Goal: Task Accomplishment & Management: Complete application form

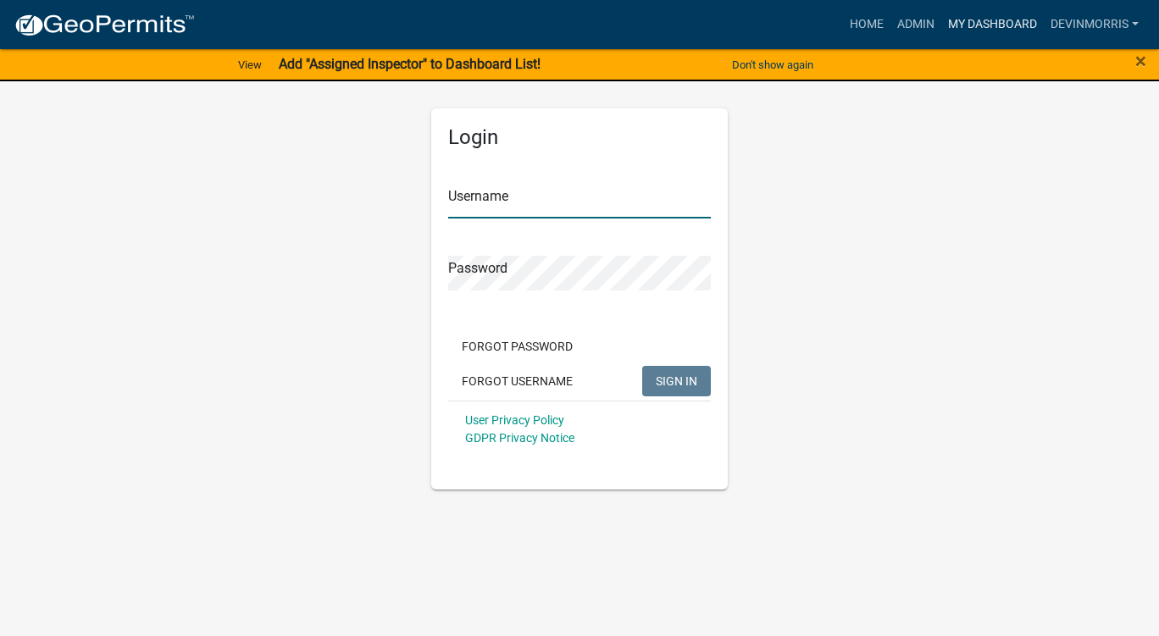
type input "Devinmorris"
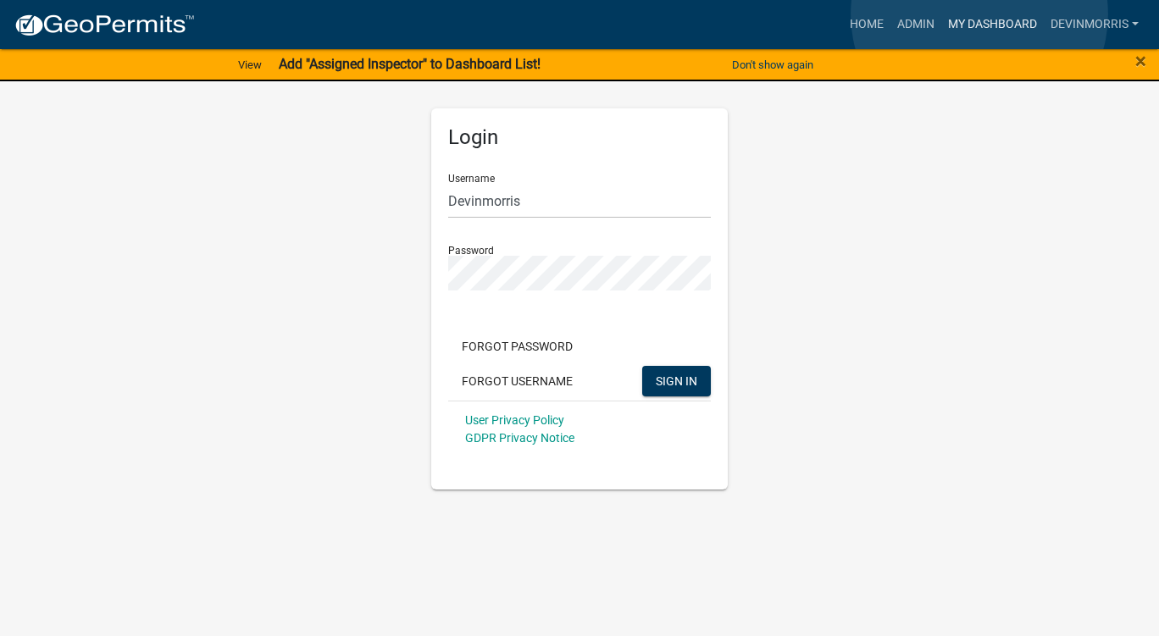
click at [979, 14] on link "My Dashboard" at bounding box center [992, 24] width 103 height 32
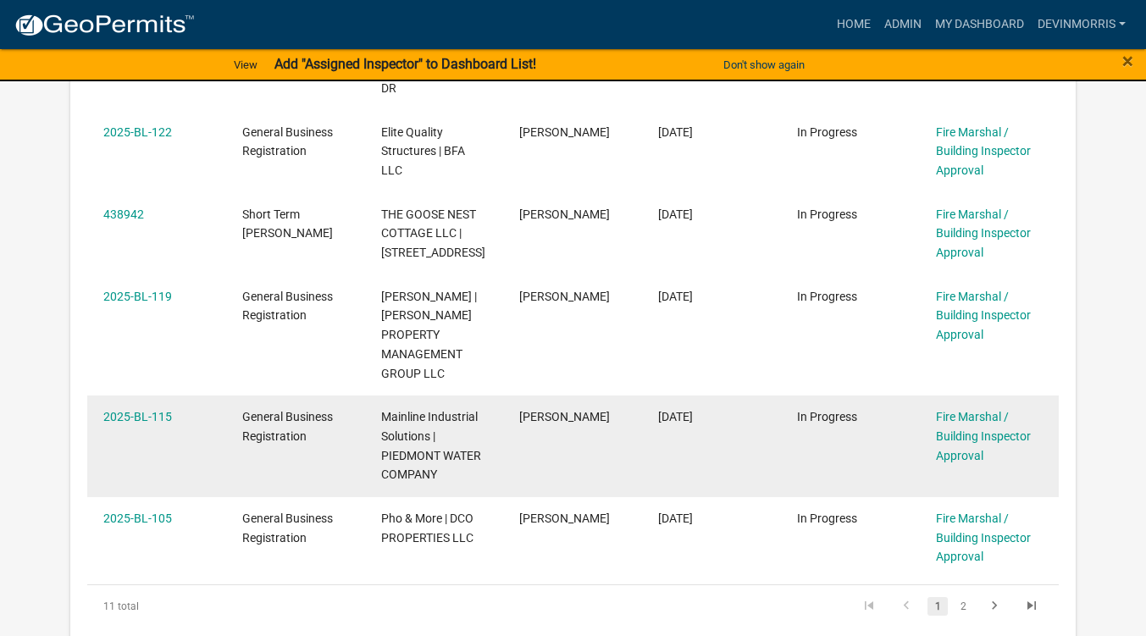
scroll to position [1017, 0]
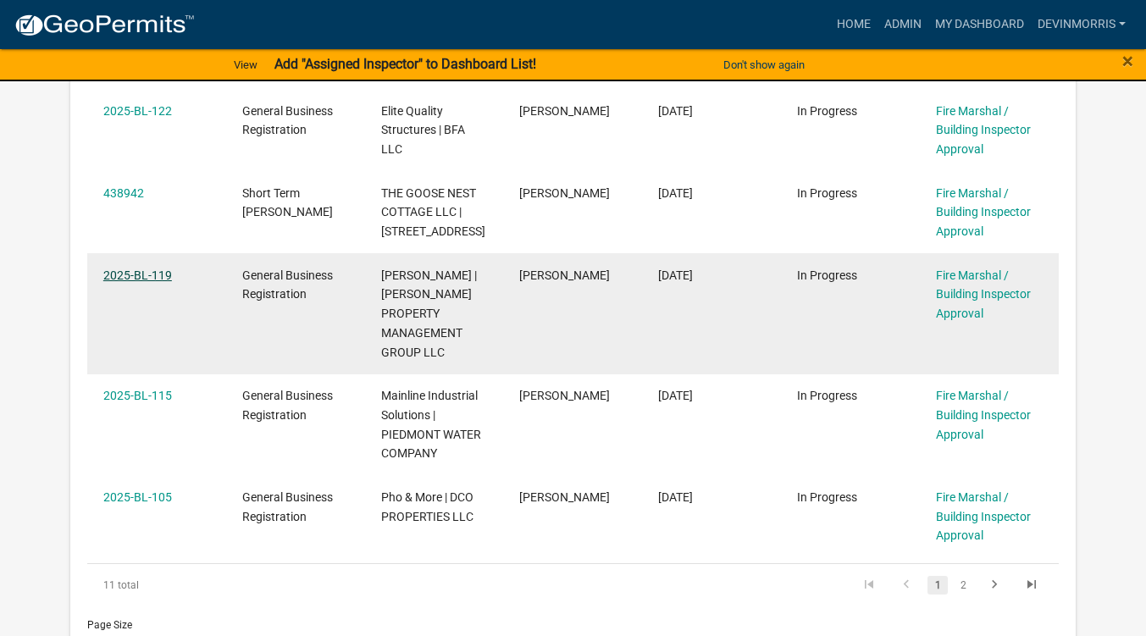
click at [160, 269] on link "2025-BL-119" at bounding box center [137, 276] width 69 height 14
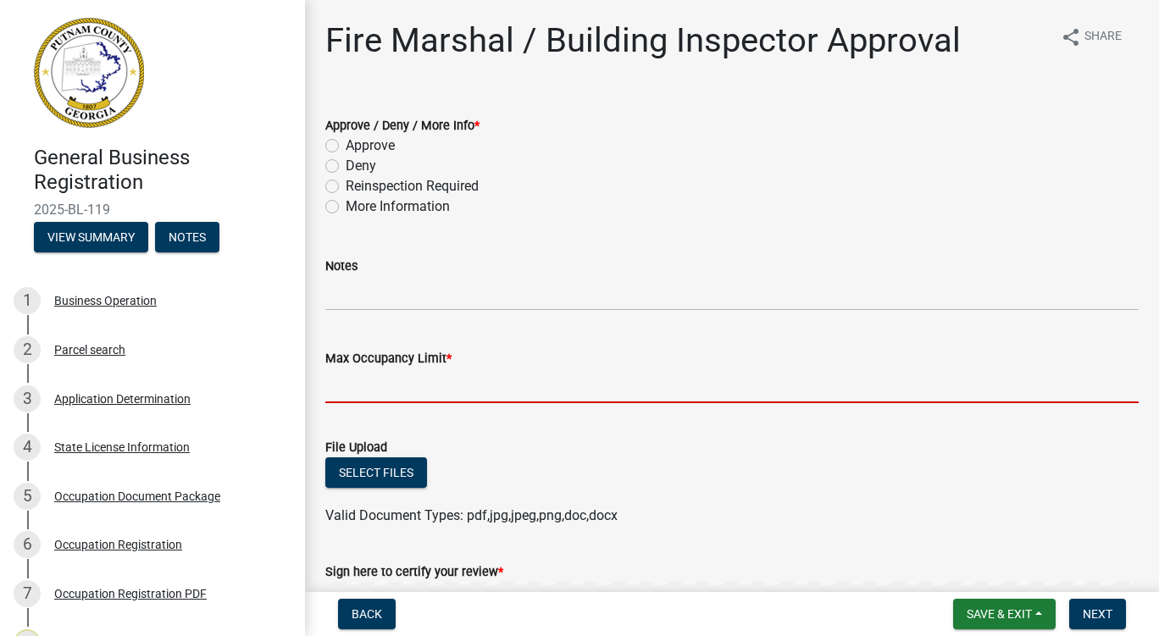
click at [454, 371] on input "Max Occupancy Limit *" at bounding box center [731, 386] width 813 height 35
type input "20"
click at [335, 136] on div "Approve" at bounding box center [731, 146] width 813 height 20
click at [346, 146] on label "Approve" at bounding box center [370, 146] width 49 height 20
click at [346, 146] on input "Approve" at bounding box center [351, 141] width 11 height 11
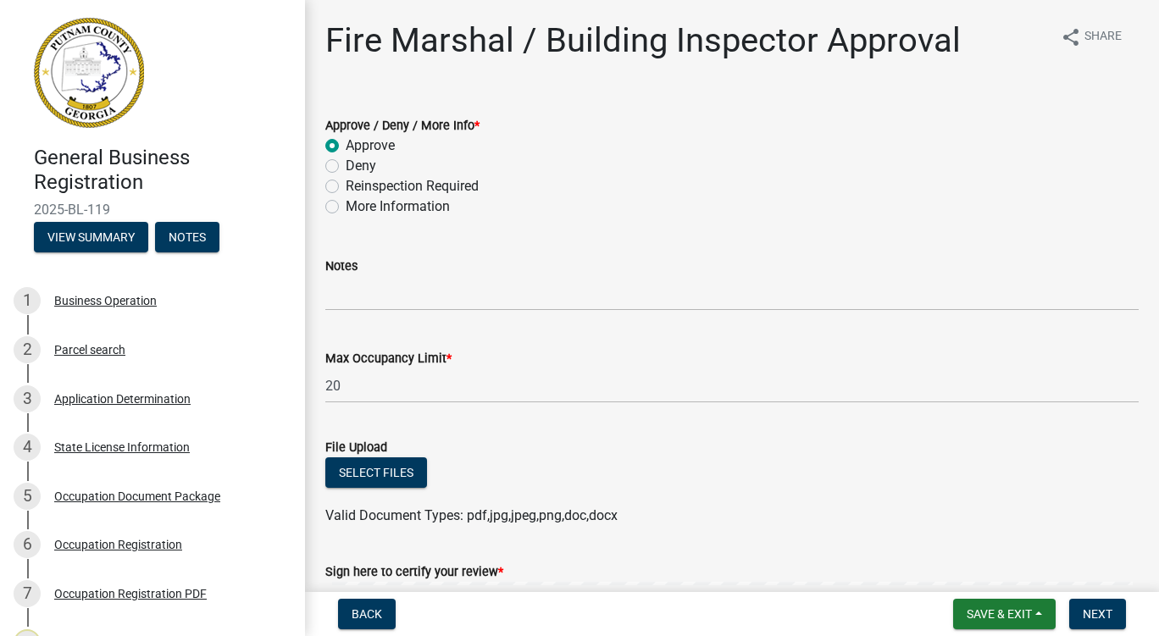
radio input "true"
click at [721, 468] on div "Select files" at bounding box center [731, 474] width 813 height 35
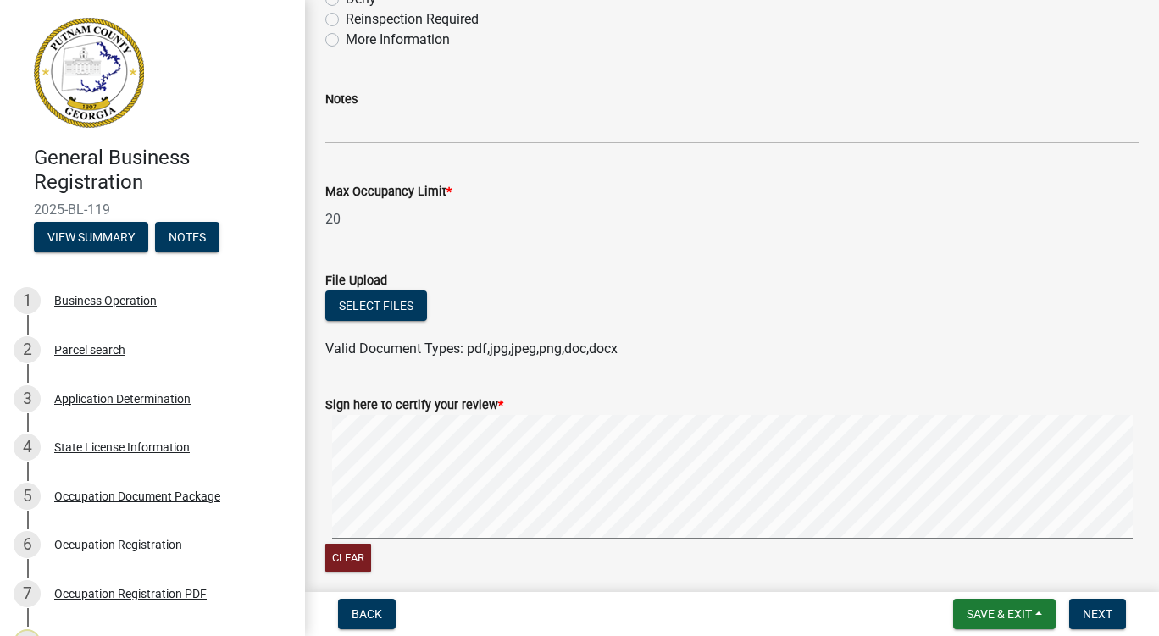
scroll to position [169, 0]
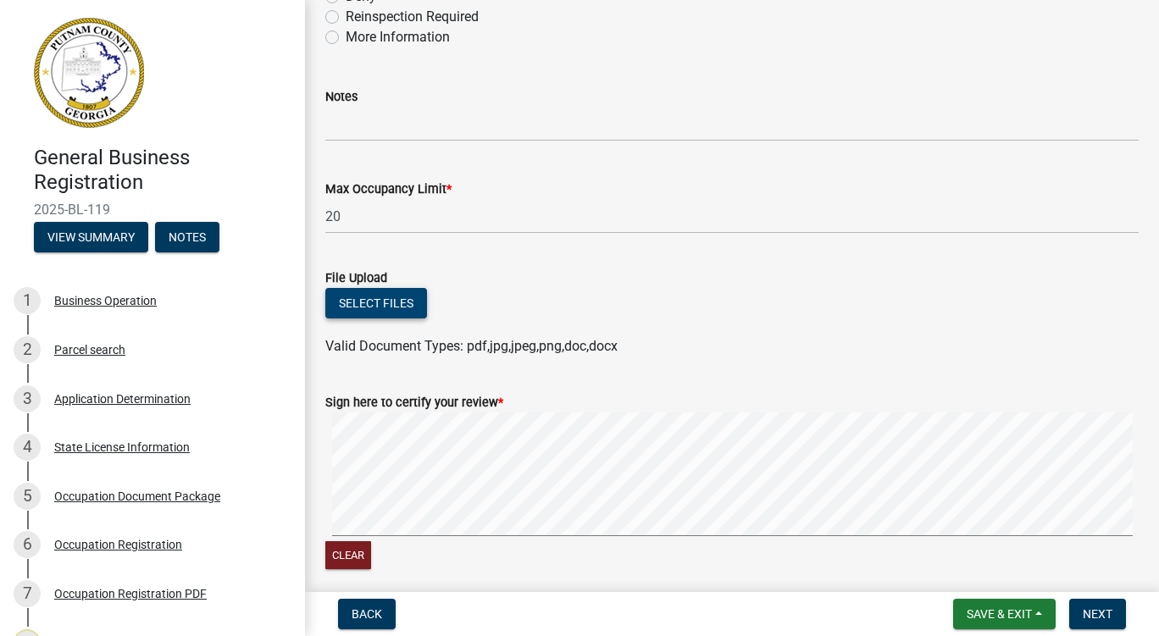
click at [380, 310] on button "Select files" at bounding box center [376, 303] width 102 height 30
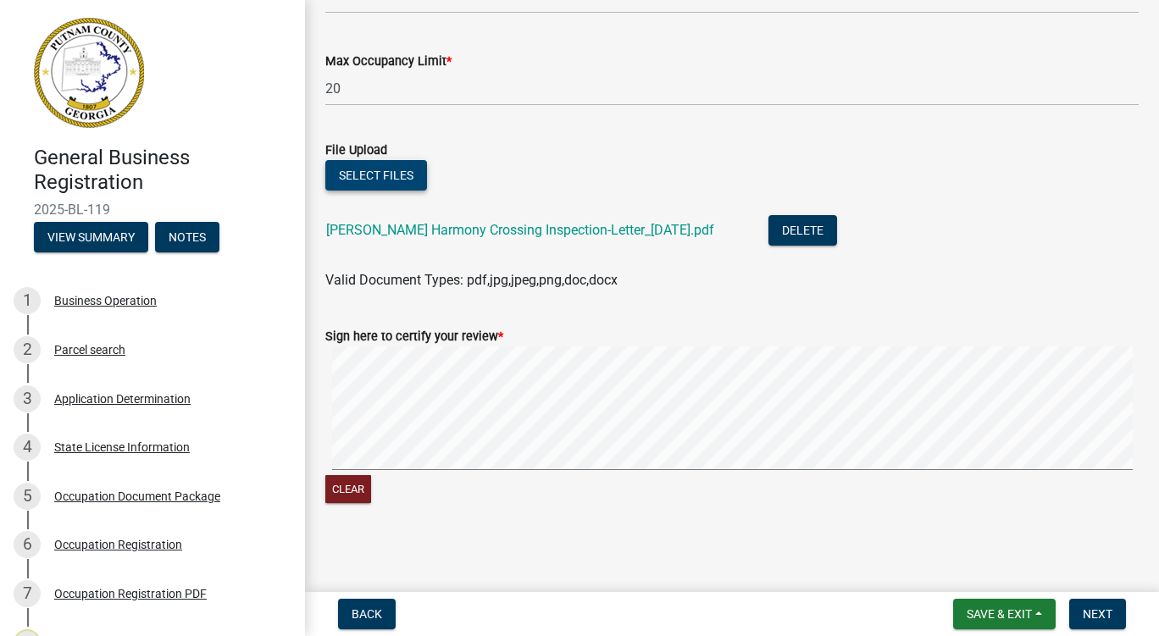
scroll to position [300, 0]
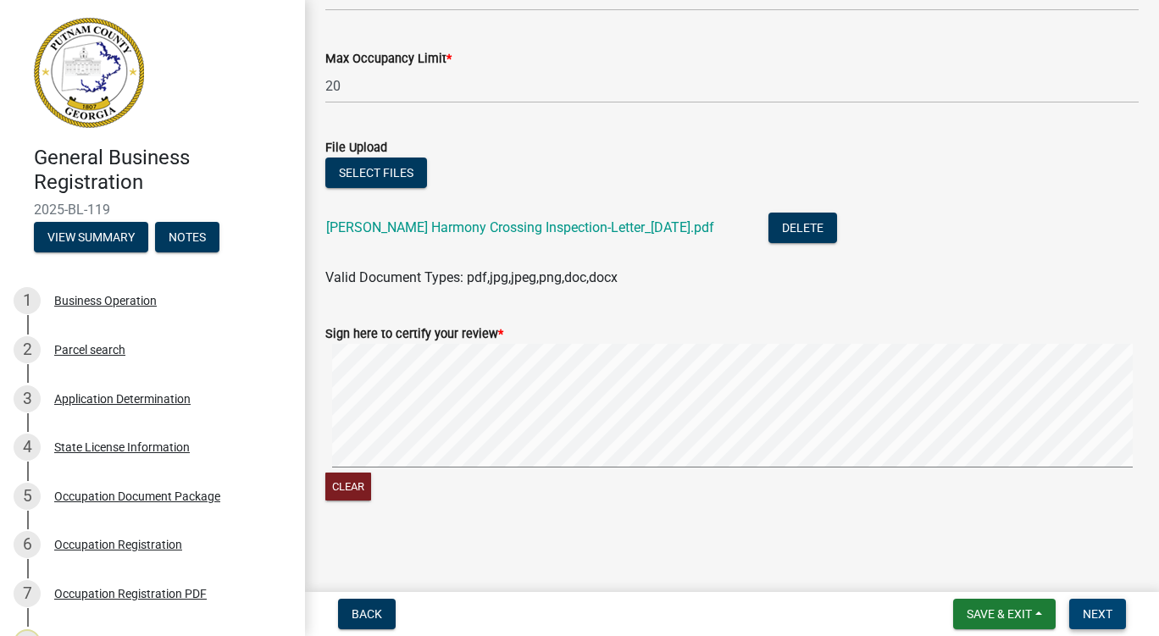
click at [1106, 612] on span "Next" at bounding box center [1098, 614] width 30 height 14
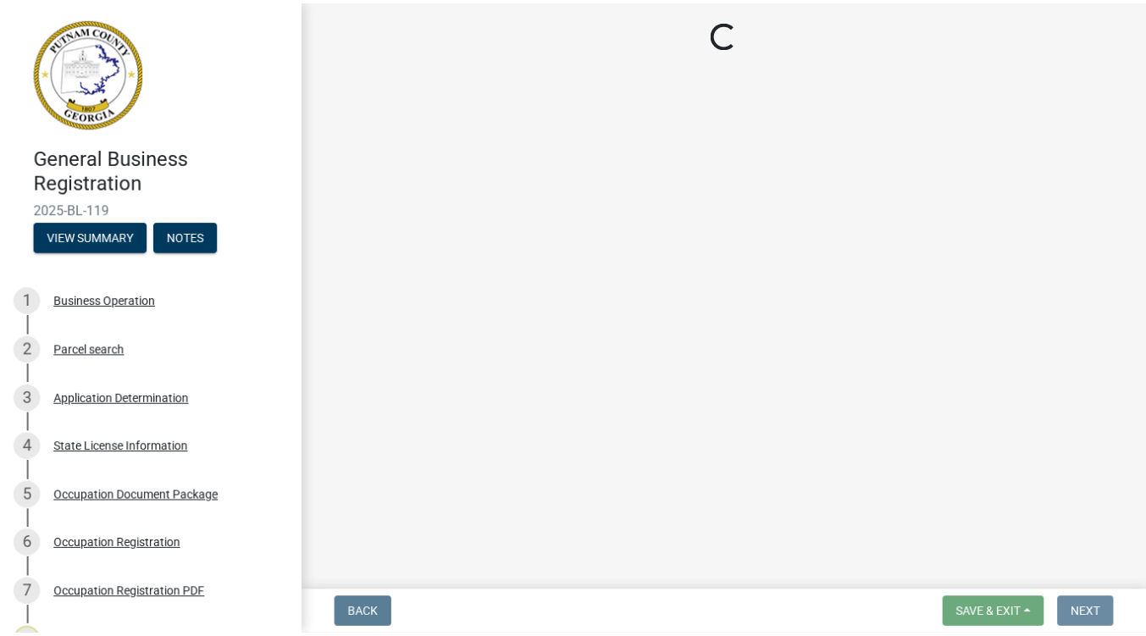
scroll to position [0, 0]
